Goal: Information Seeking & Learning: Learn about a topic

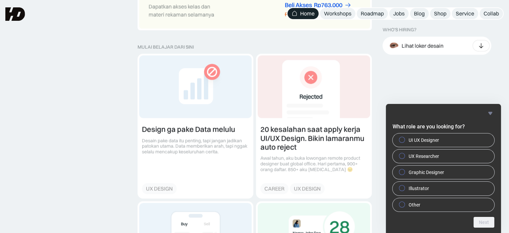
scroll to position [713, 0]
click at [202, 109] on link at bounding box center [195, 127] width 115 height 144
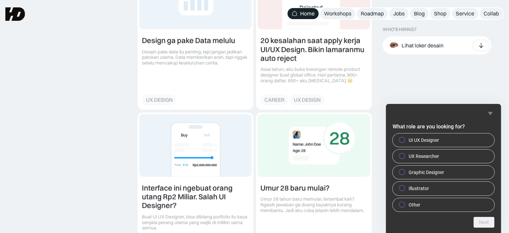
scroll to position [803, 0]
click at [305, 48] on link at bounding box center [314, 37] width 115 height 144
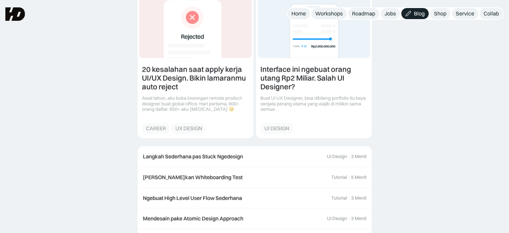
scroll to position [491, 0]
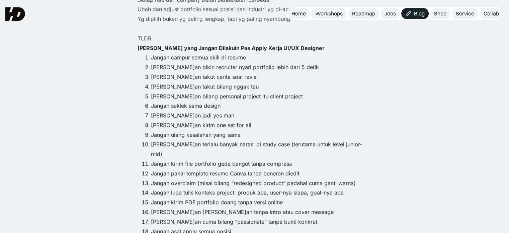
scroll to position [625, 0]
